Goal: Task Accomplishment & Management: Complete application form

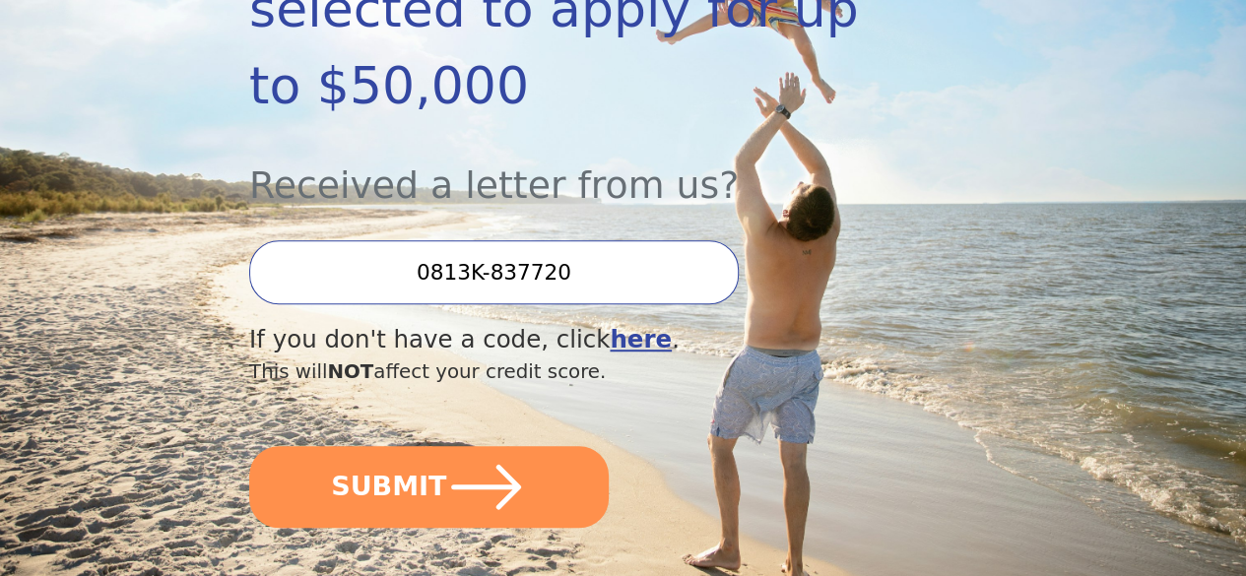
scroll to position [492, 0]
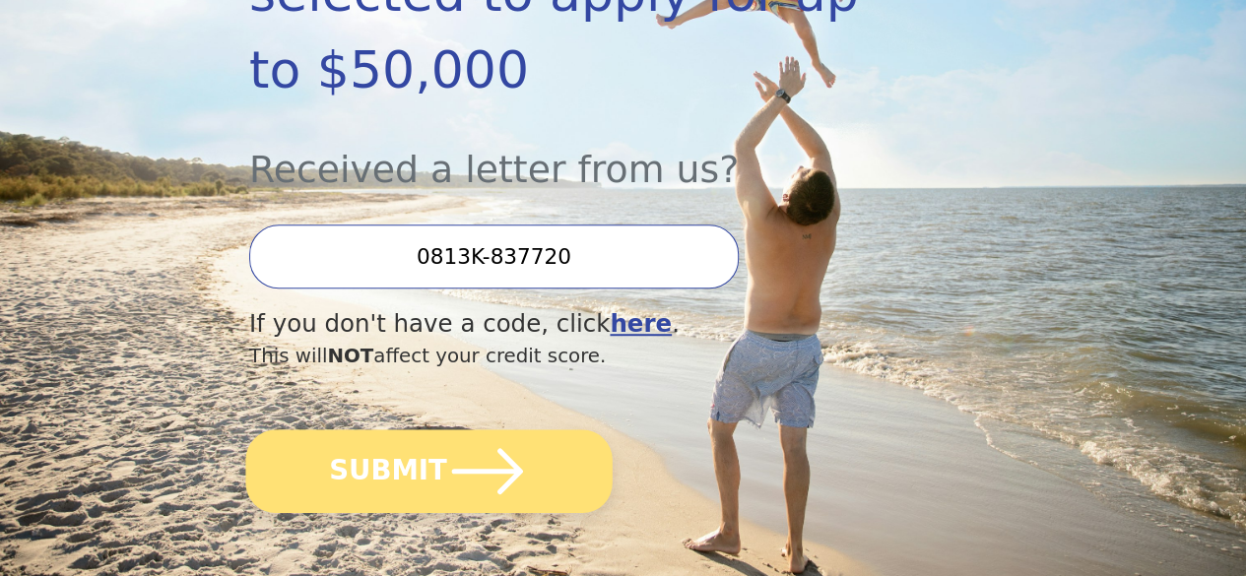
click at [553, 492] on button "SUBMIT" at bounding box center [428, 471] width 366 height 84
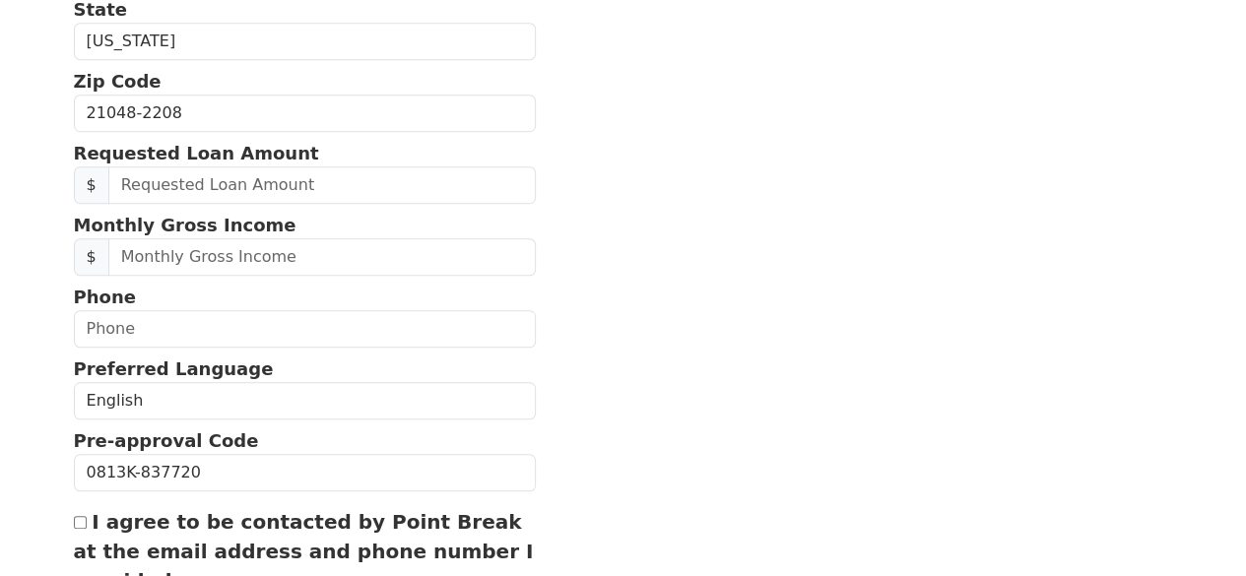
scroll to position [624, 0]
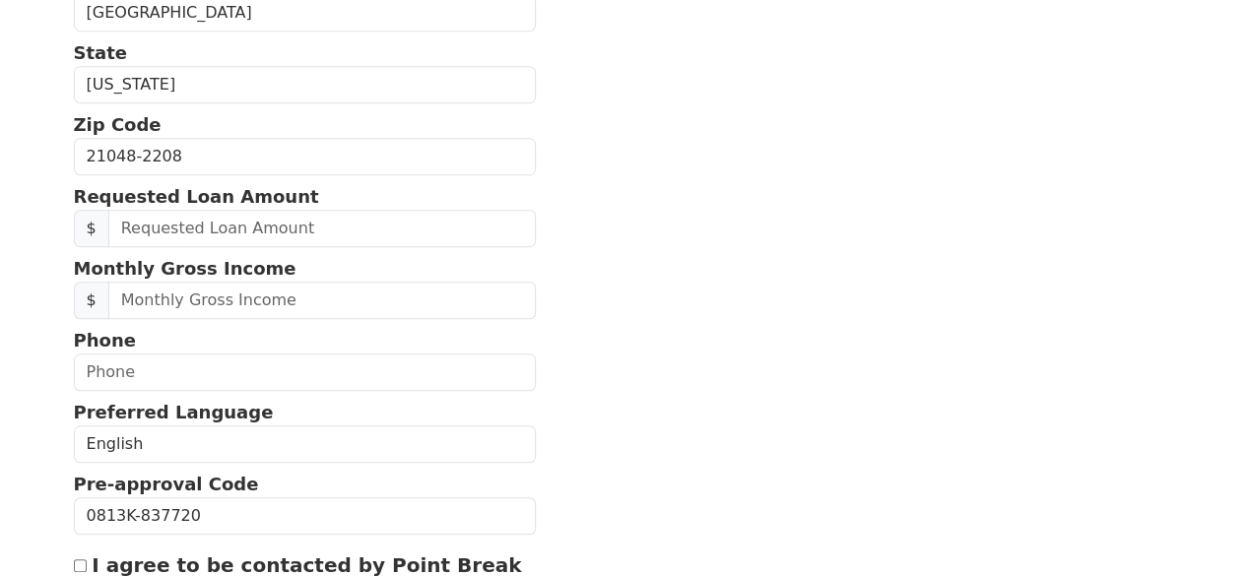
click at [278, 271] on form "First Name [PERSON_NAME] Last Name [PERSON_NAME] Email Address Re-Enter Email A…" at bounding box center [305, 157] width 463 height 1242
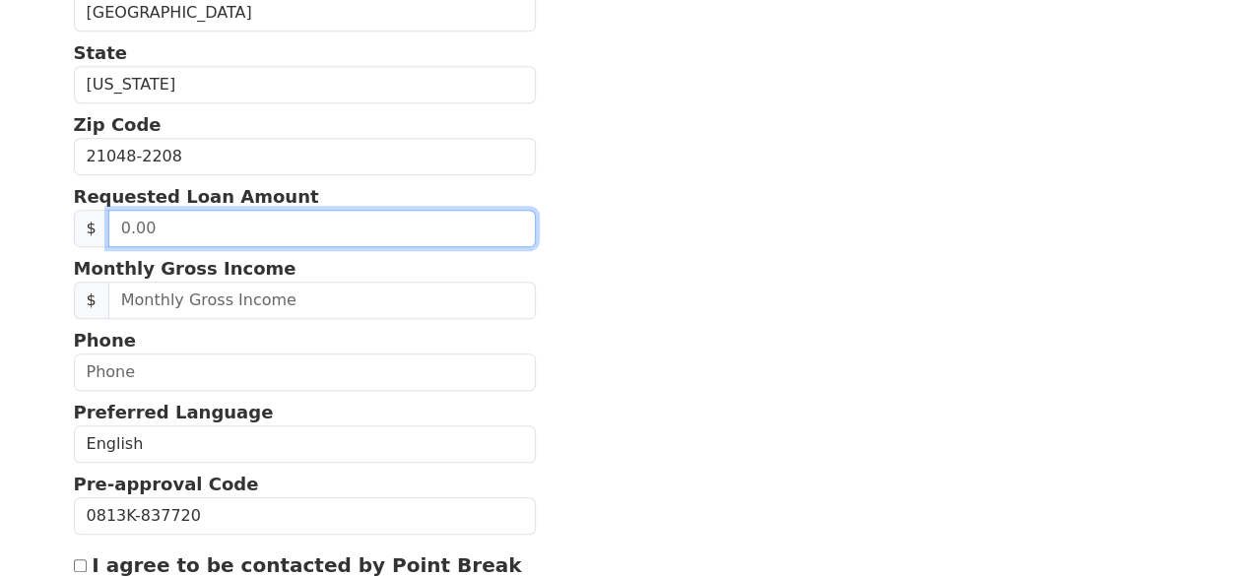
click at [278, 247] on input "text" at bounding box center [321, 228] width 427 height 37
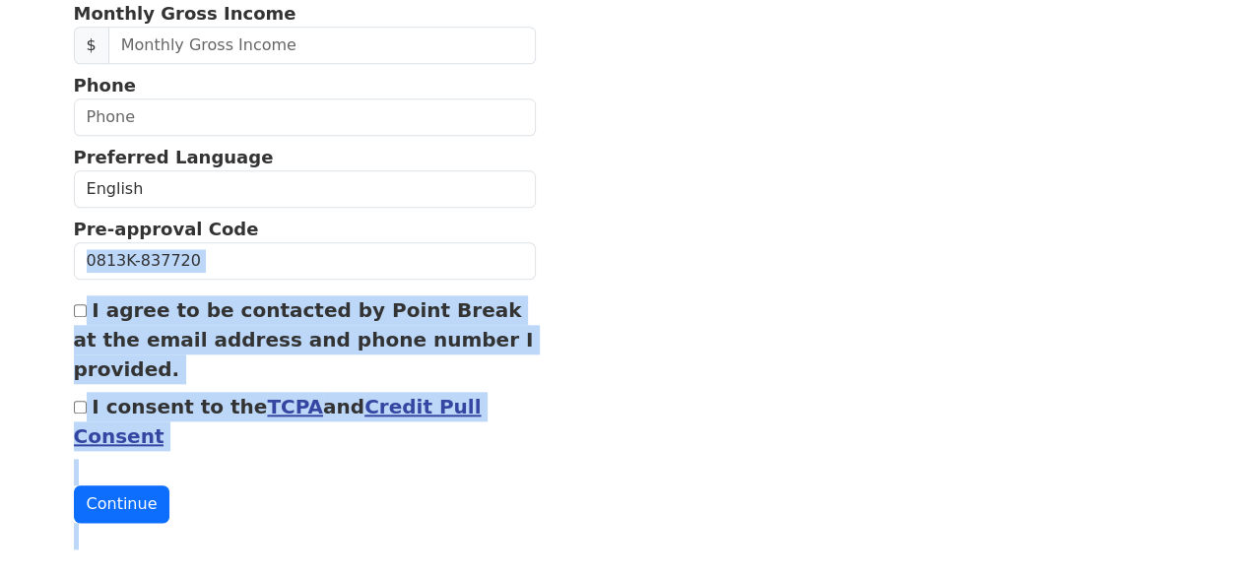
scroll to position [920, 0]
drag, startPoint x: 491, startPoint y: 501, endPoint x: 595, endPoint y: 606, distance: 147.0
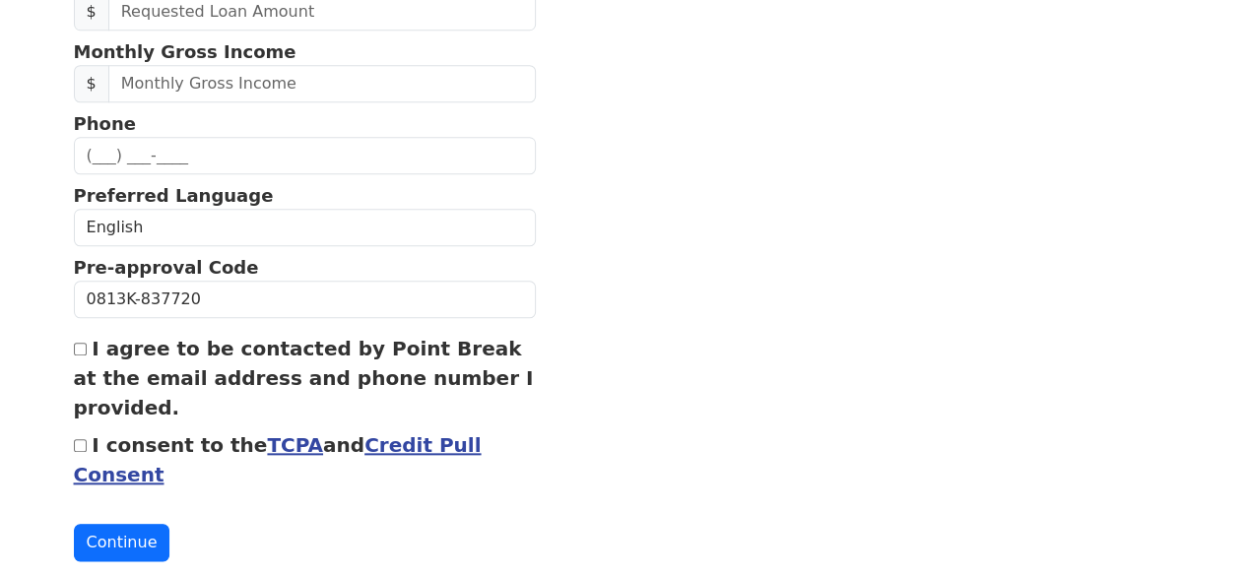
scroll to position [723, 0]
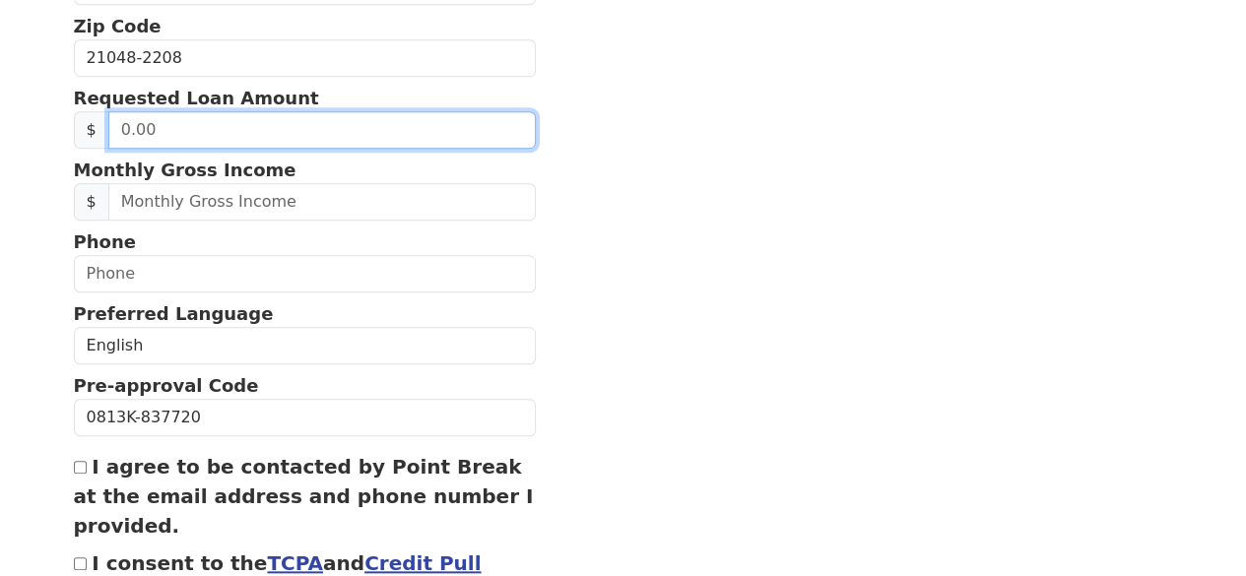
click at [294, 149] on input "text" at bounding box center [321, 129] width 427 height 37
click at [295, 149] on input "text" at bounding box center [321, 129] width 427 height 37
click at [297, 149] on input "text" at bounding box center [321, 129] width 427 height 37
type input "20,000.00"
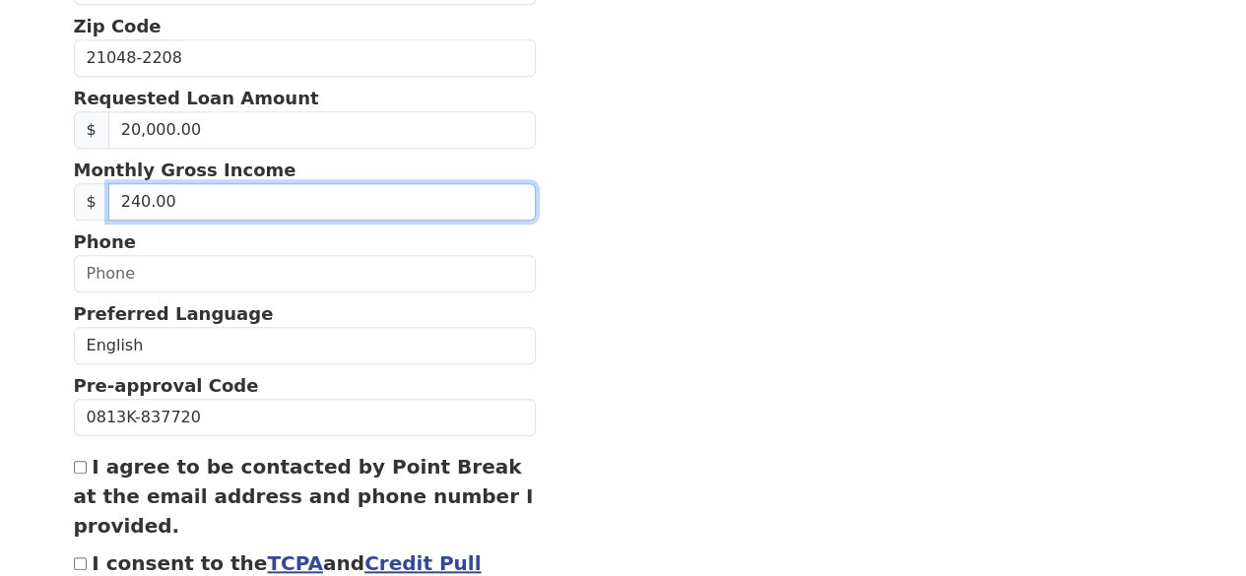
type input "2,400.00"
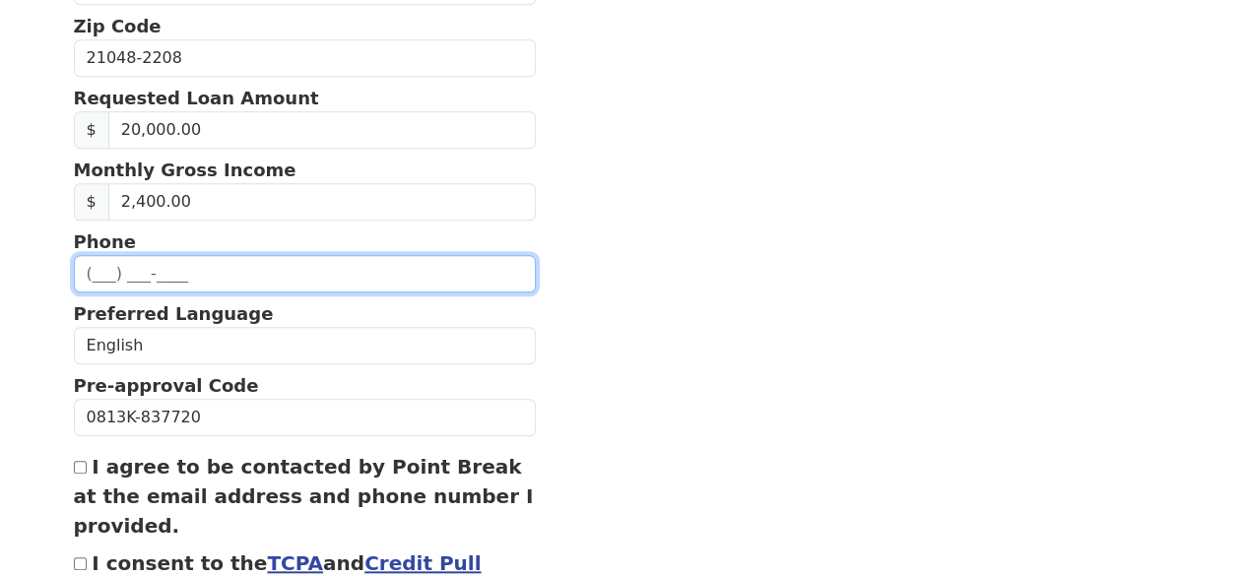
click at [294, 293] on input "text" at bounding box center [305, 273] width 463 height 37
type input "[PHONE_NUMBER]"
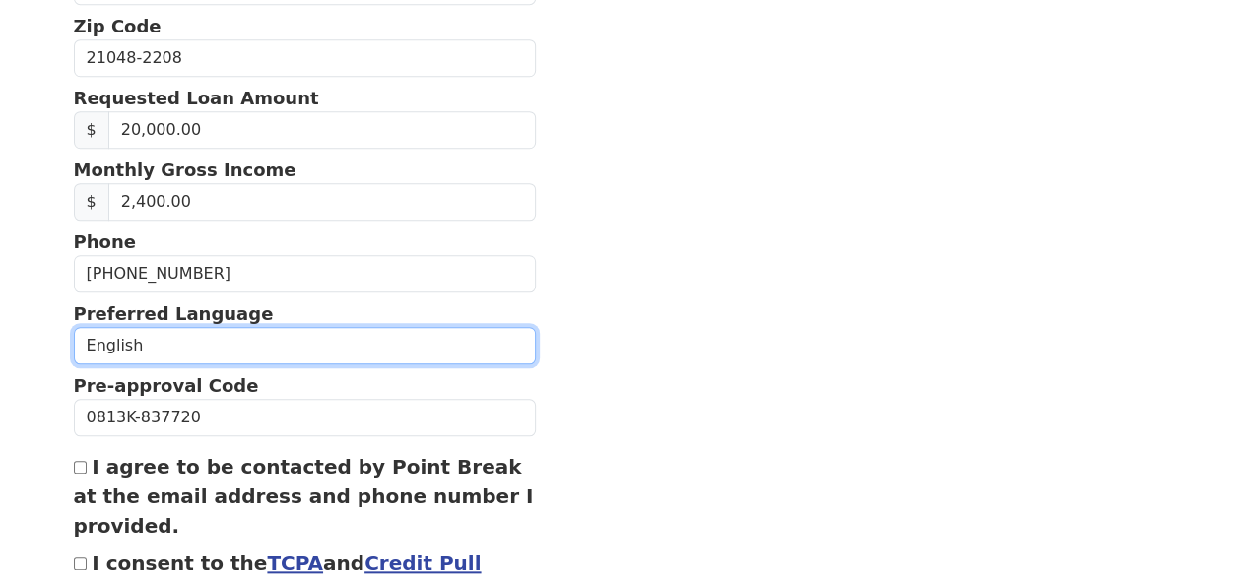
click at [280, 364] on select "English Spanish" at bounding box center [305, 345] width 463 height 37
click at [74, 358] on select "English Spanish" at bounding box center [305, 345] width 463 height 37
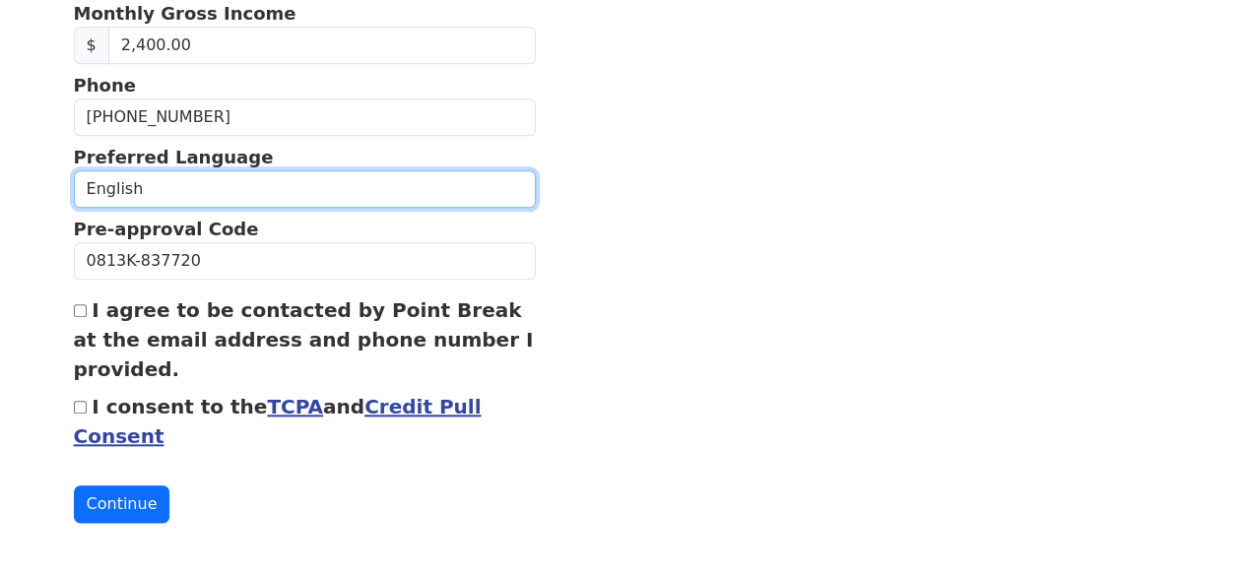
scroll to position [920, 0]
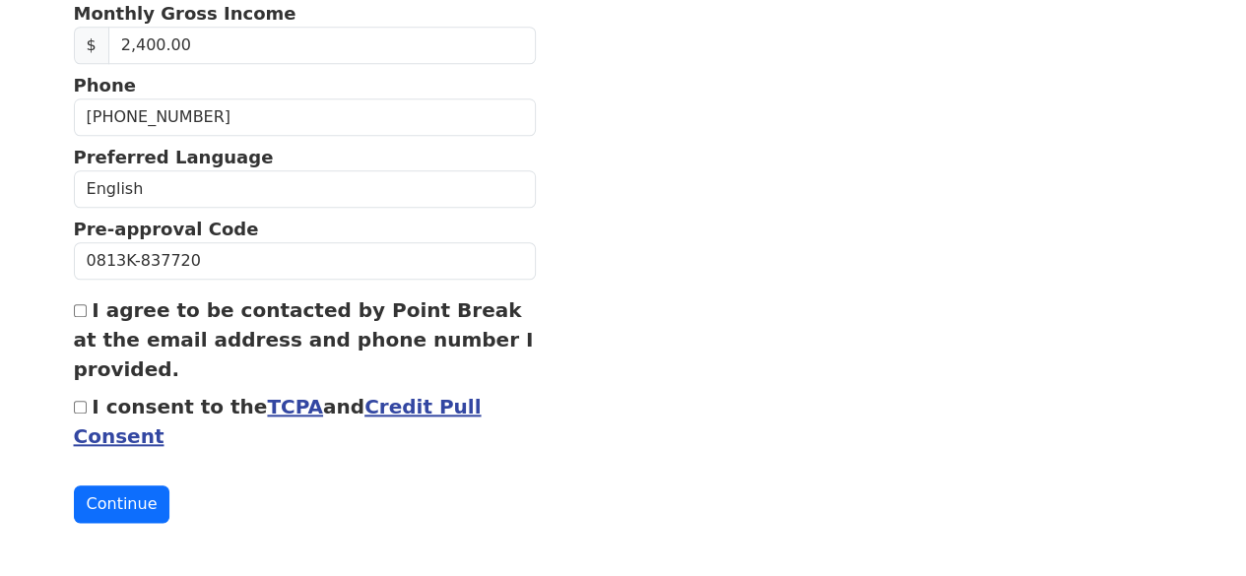
click at [95, 299] on label "I agree to be contacted by Point Break at the email address and phone number I …" at bounding box center [304, 339] width 460 height 83
click at [87, 304] on input "I agree to be contacted by Point Break at the email address and phone number I …" at bounding box center [80, 310] width 13 height 13
checkbox input "true"
click at [81, 401] on input "I consent to the TCPA and Credit Pull Consent" at bounding box center [80, 407] width 13 height 13
checkbox input "true"
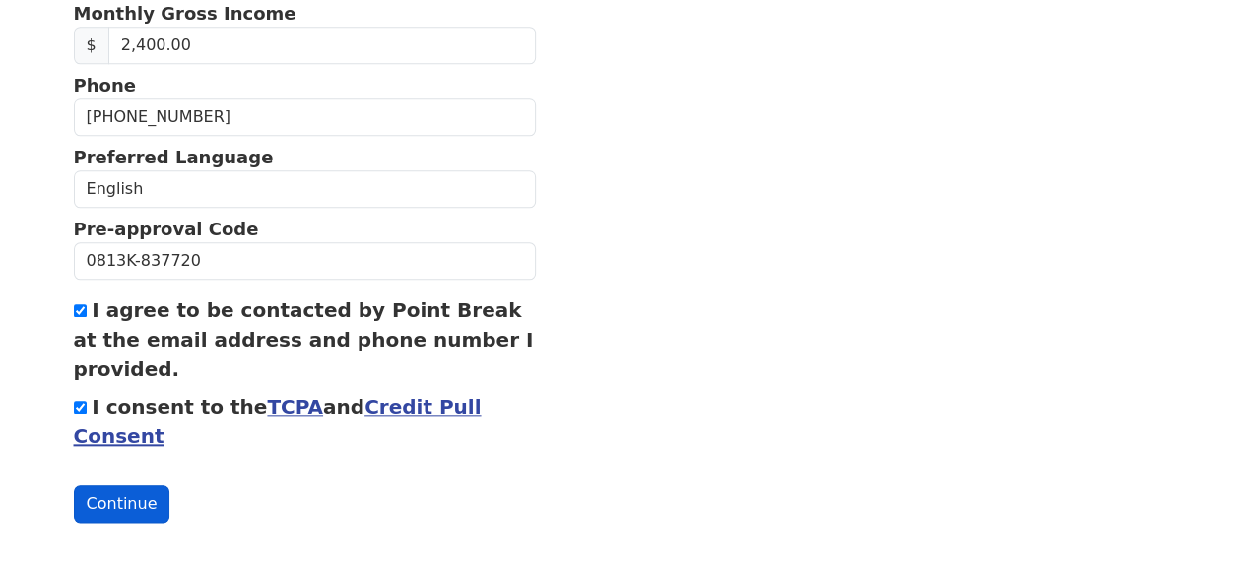
click at [140, 496] on button "Continue" at bounding box center [122, 504] width 97 height 37
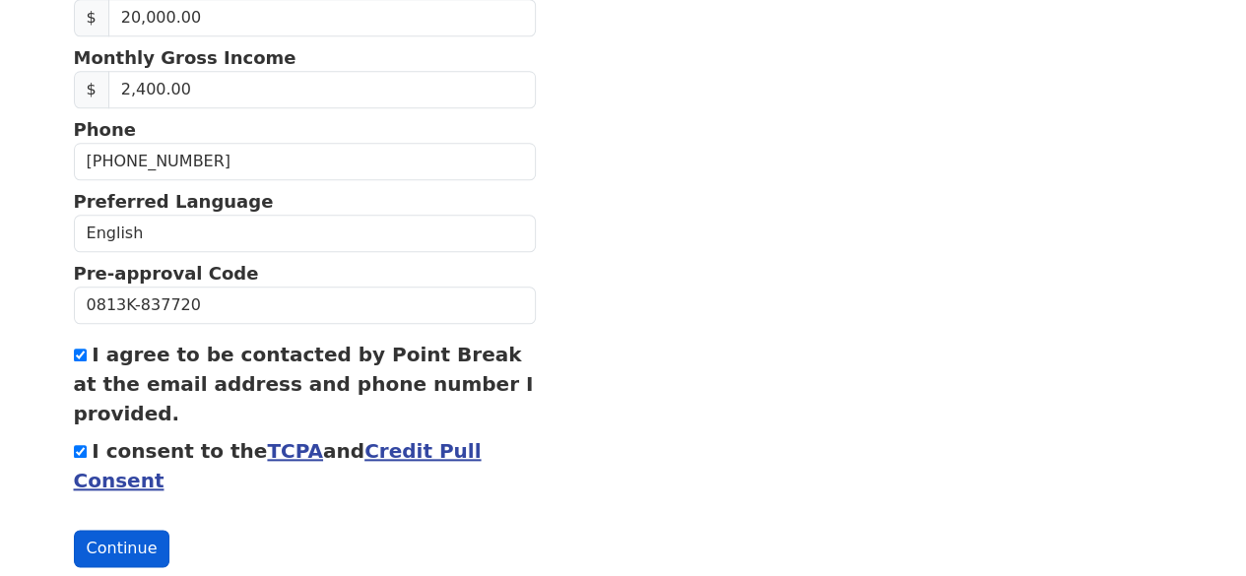
scroll to position [1005, 0]
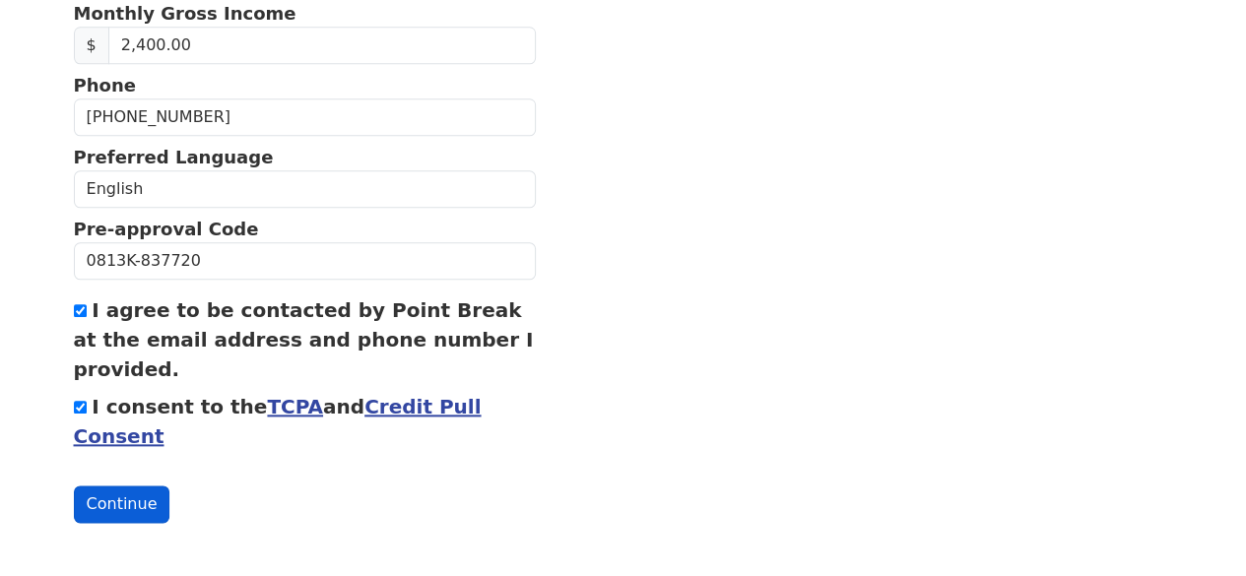
click at [136, 504] on button "Continue" at bounding box center [122, 504] width 97 height 37
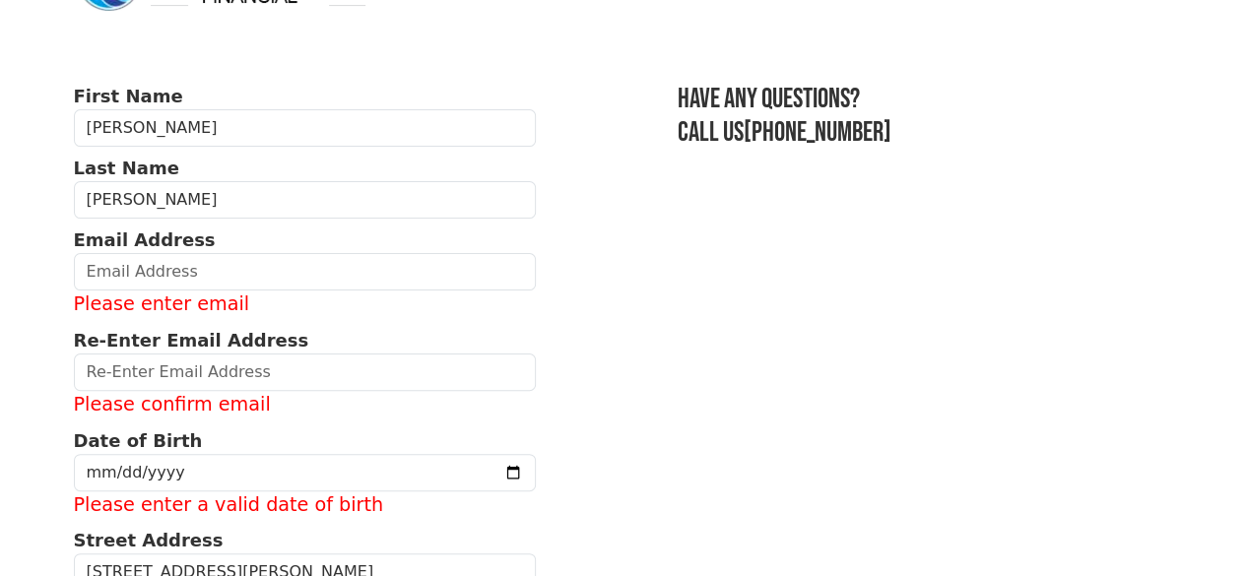
scroll to position [20, 0]
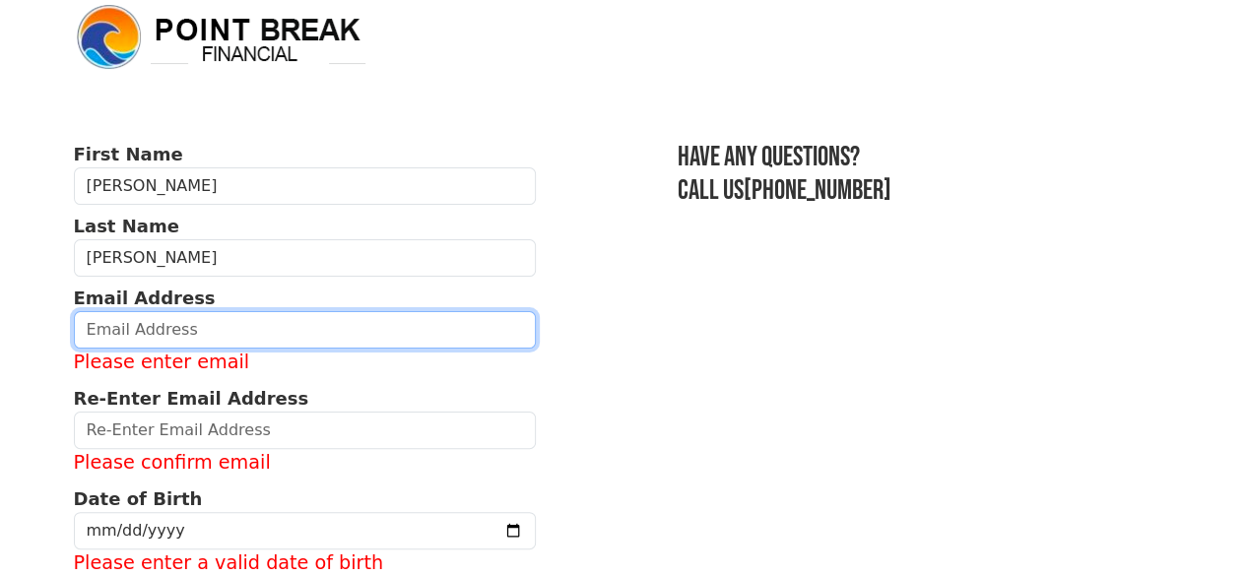
click at [227, 340] on input "email" at bounding box center [305, 329] width 463 height 37
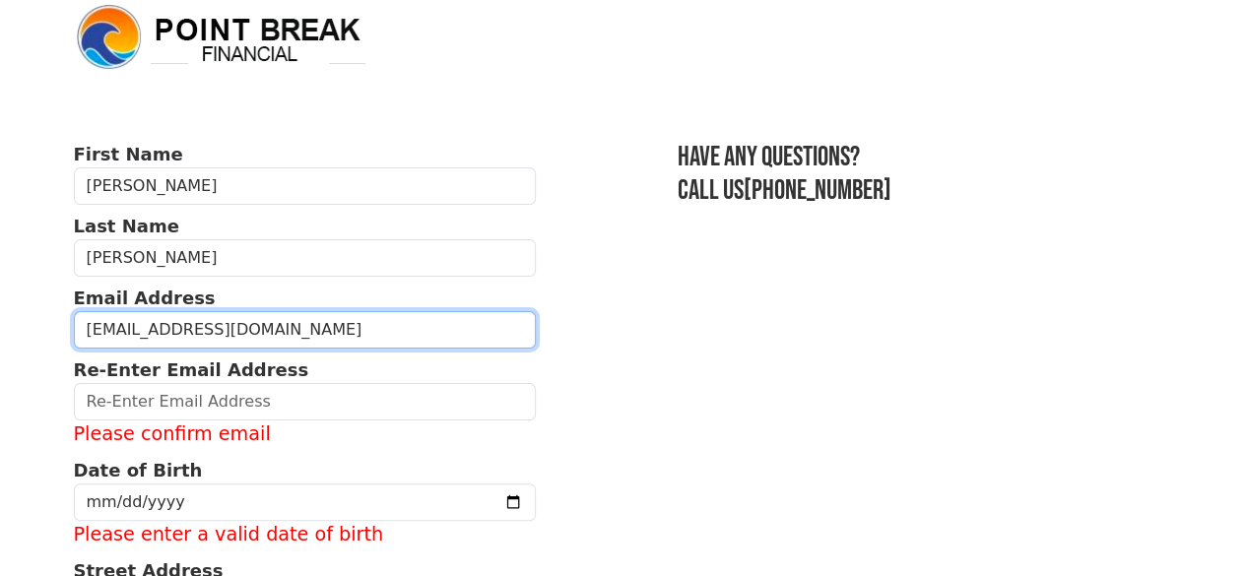
type input "[EMAIL_ADDRESS][DOMAIN_NAME]"
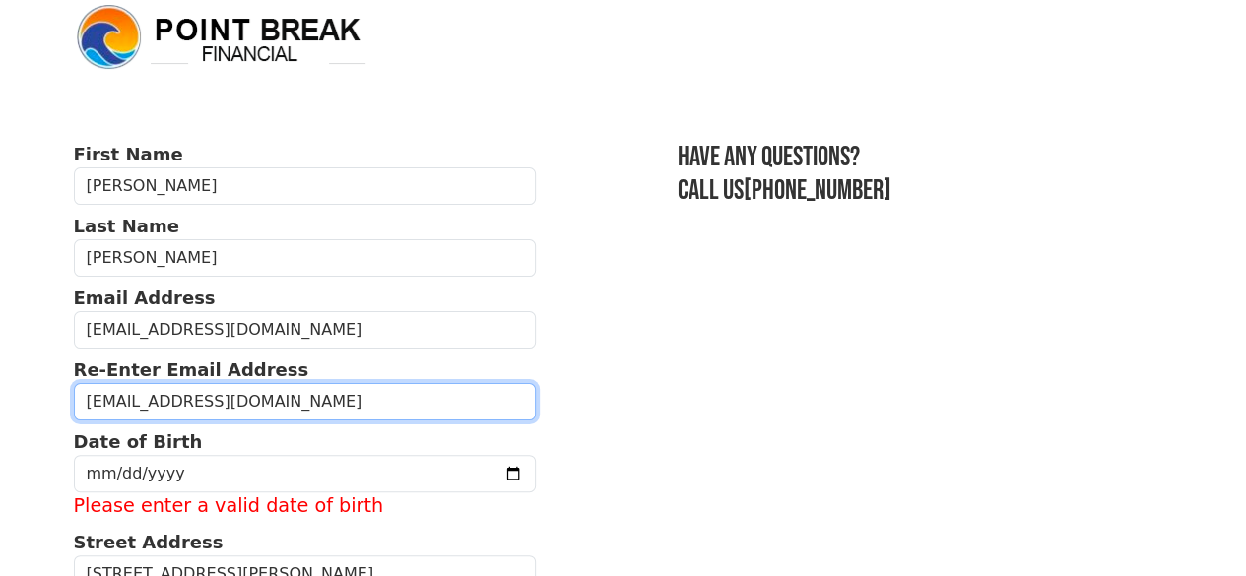
type input "[EMAIL_ADDRESS][DOMAIN_NAME]"
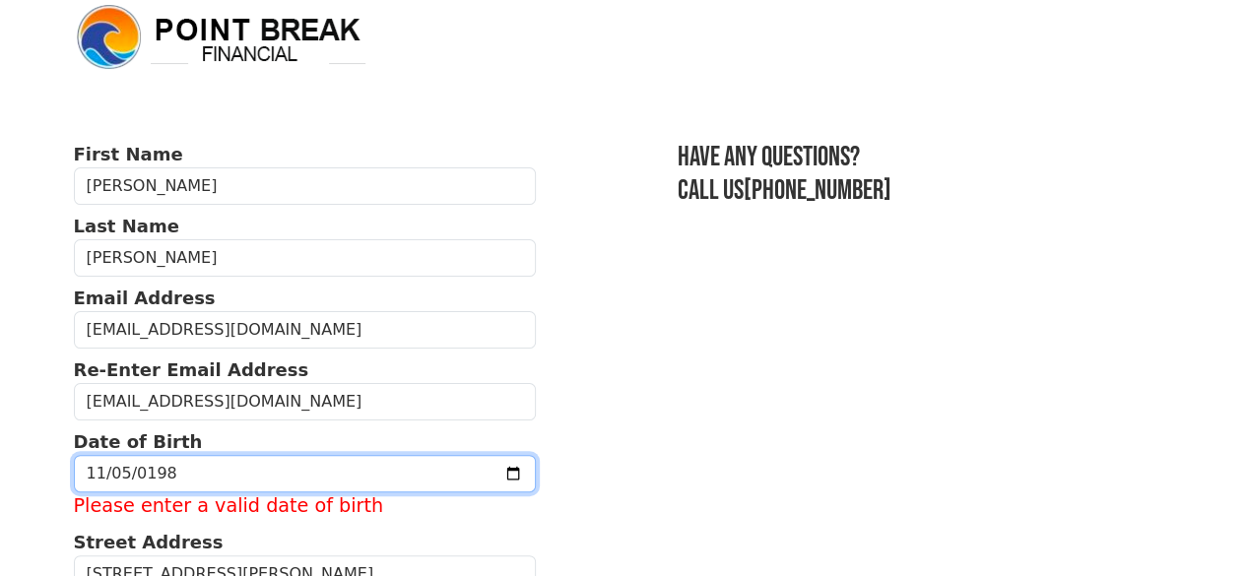
type input "[DATE]"
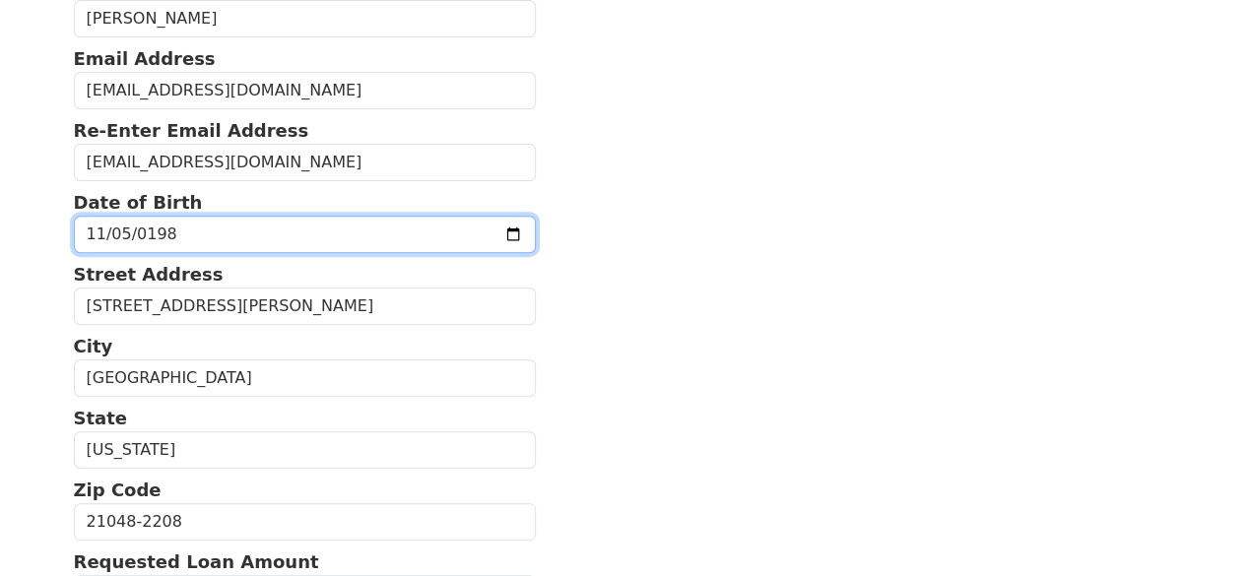
scroll to position [315, 0]
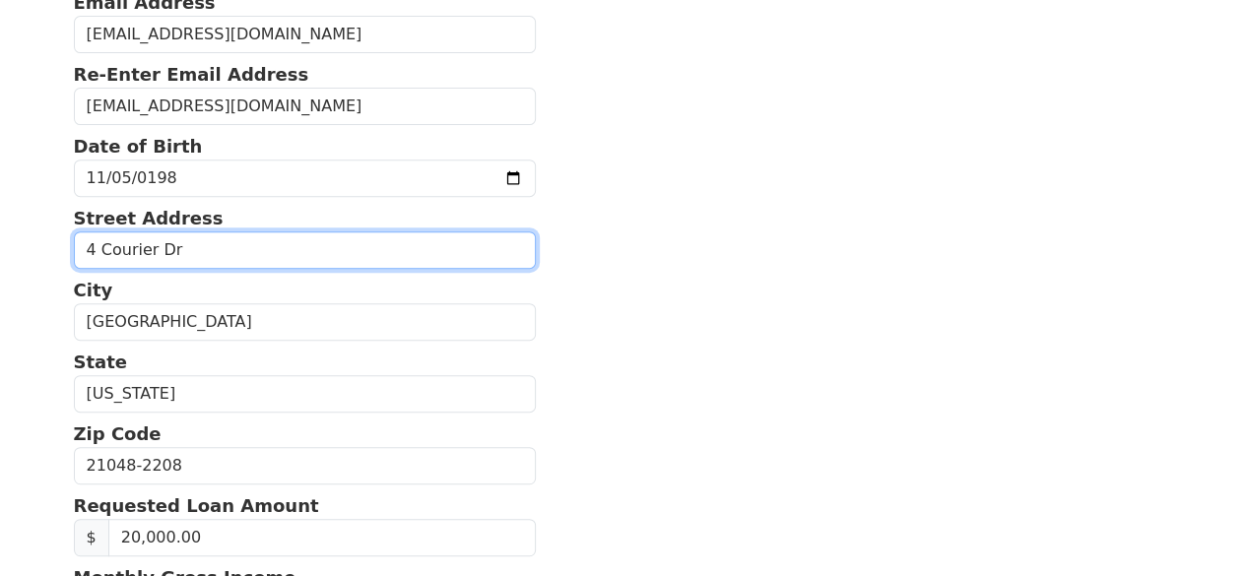
type input "4 Courier Dr"
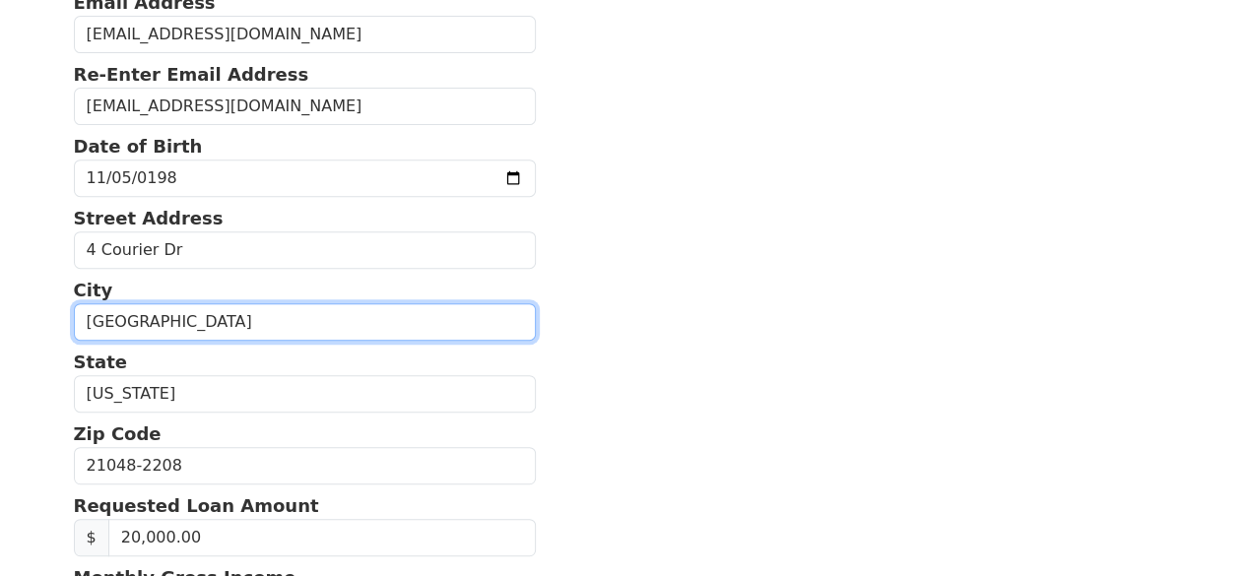
type input "[GEOGRAPHIC_DATA]"
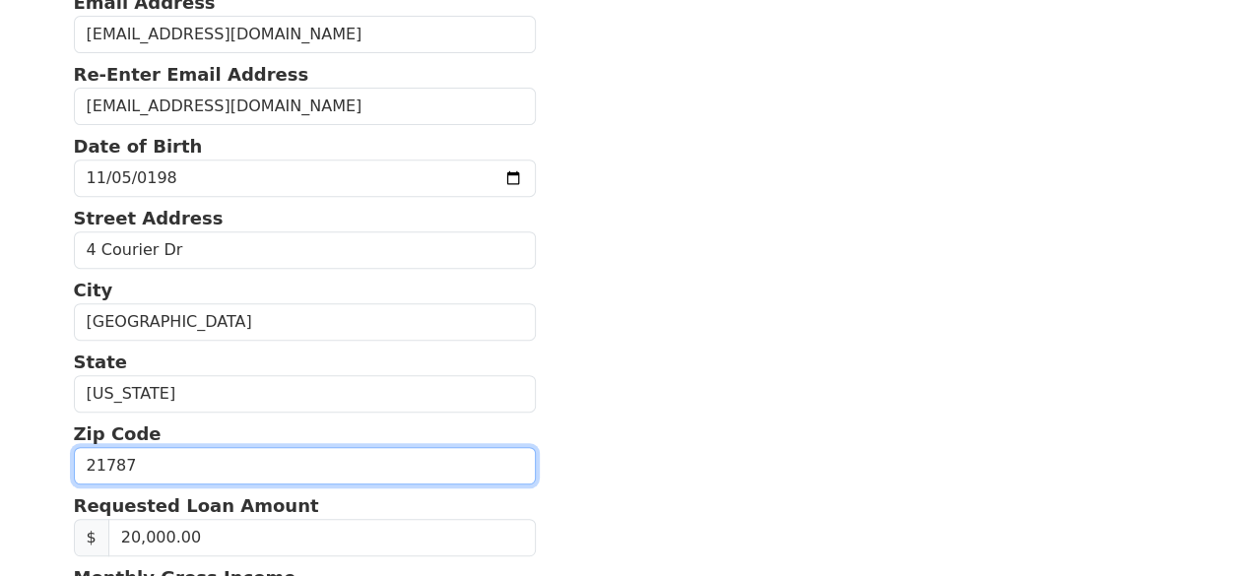
type input "21787"
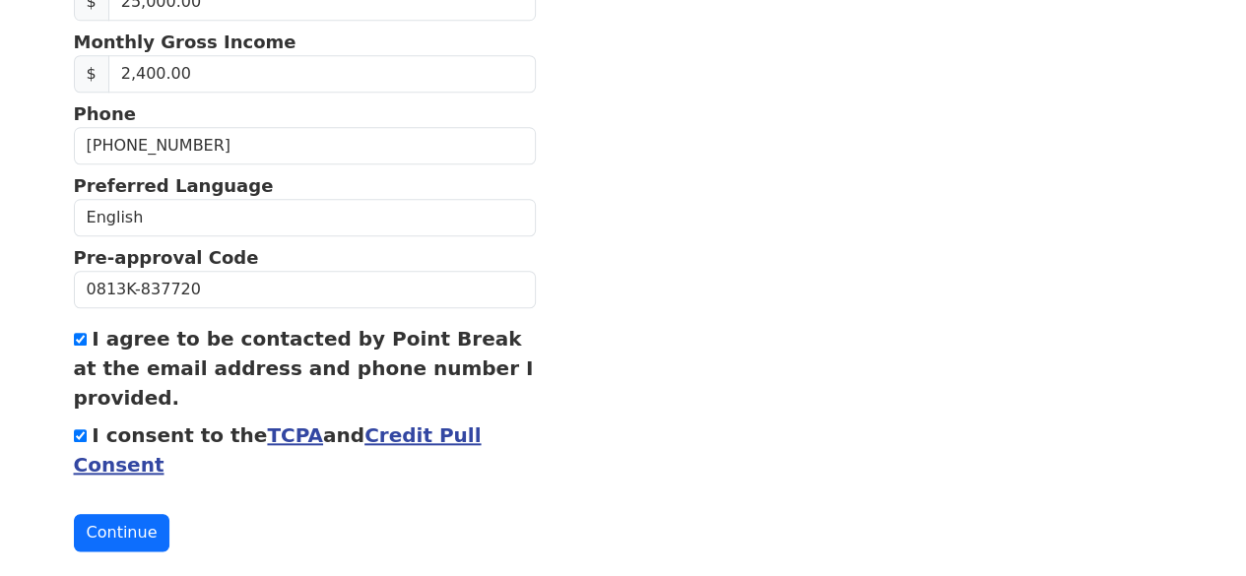
scroll to position [821, 0]
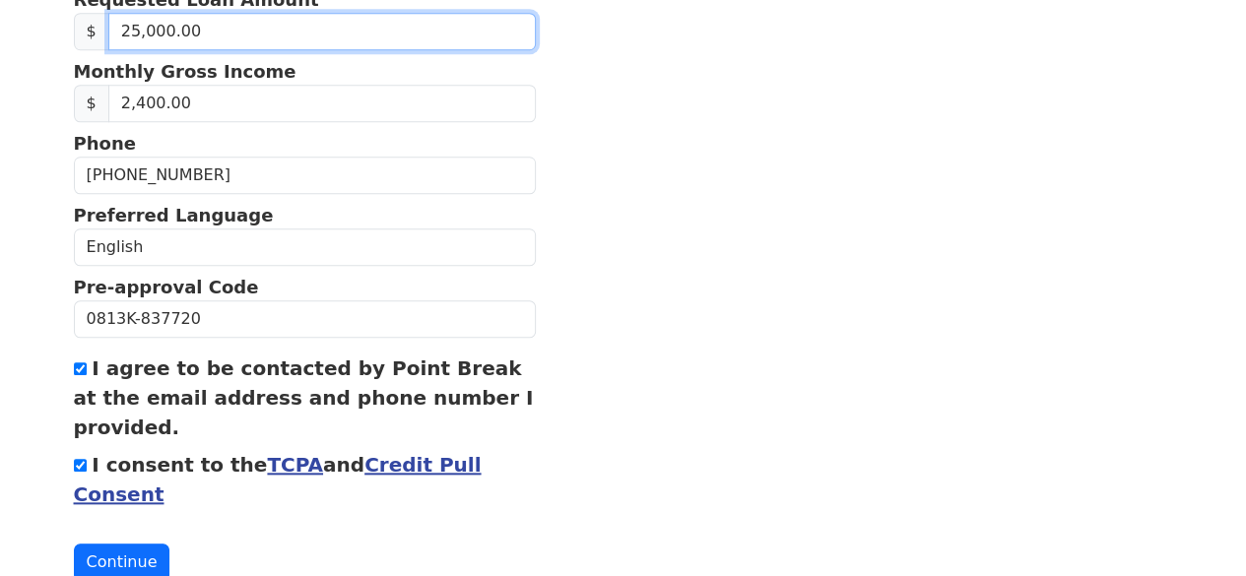
click at [239, 50] on input "25,000.00" at bounding box center [321, 31] width 427 height 37
type input "20,000.00"
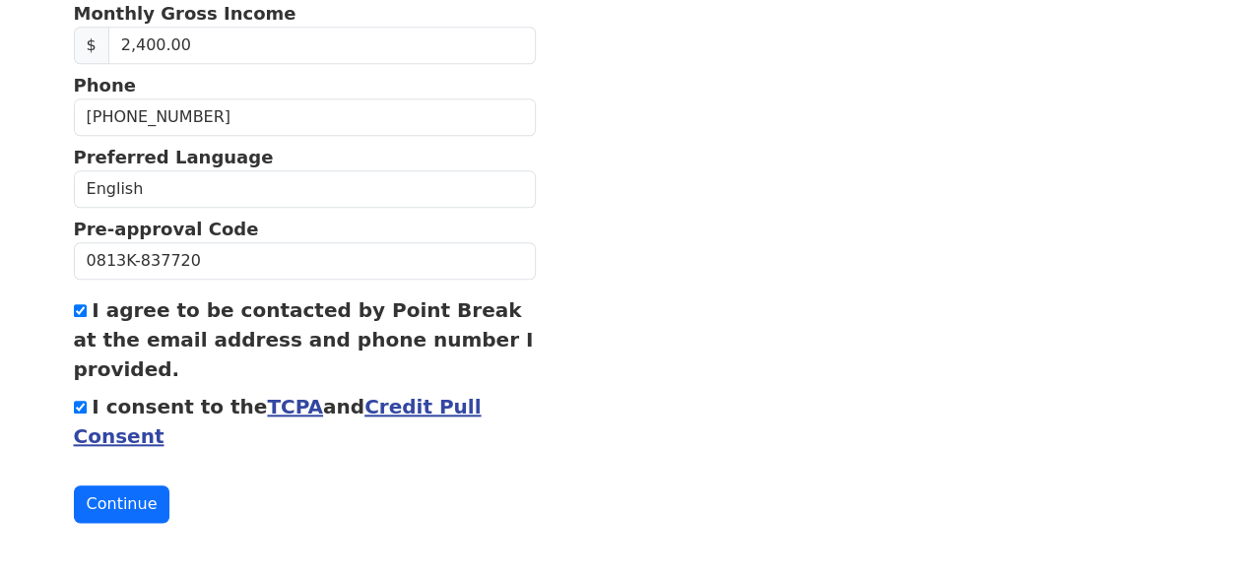
scroll to position [920, 0]
click at [144, 501] on button "Continue" at bounding box center [122, 504] width 97 height 37
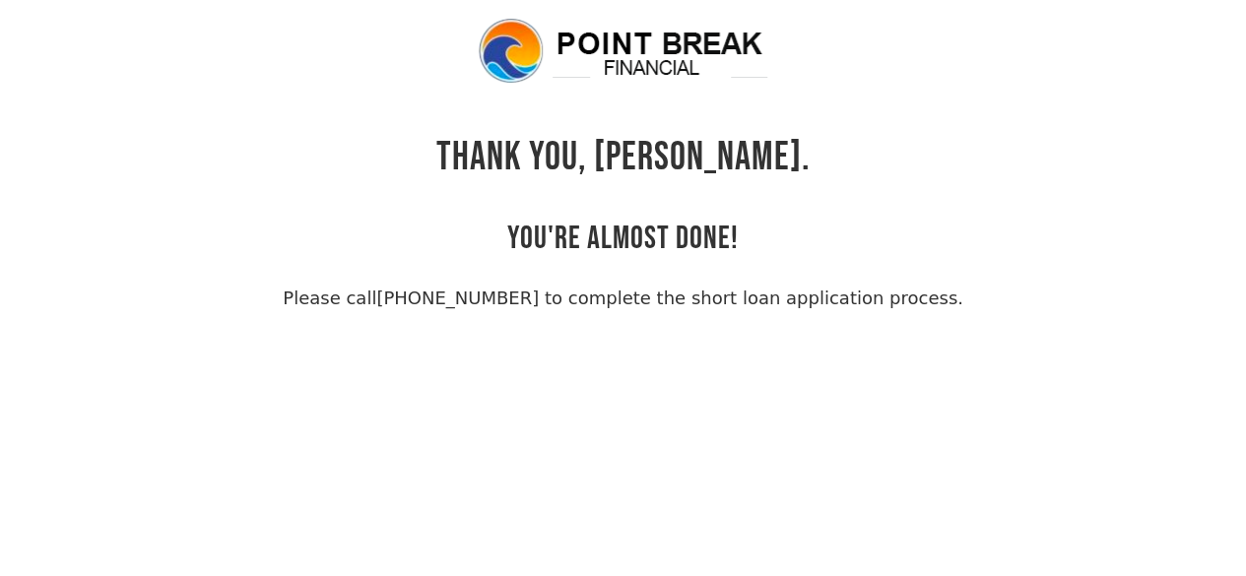
scroll to position [47, 0]
